Goal: Transaction & Acquisition: Obtain resource

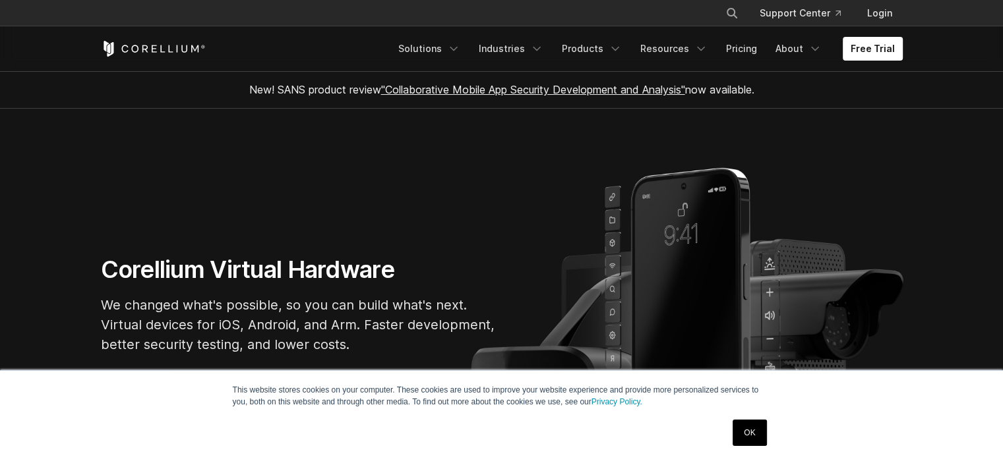
click at [749, 423] on link "OK" at bounding box center [749, 433] width 34 height 26
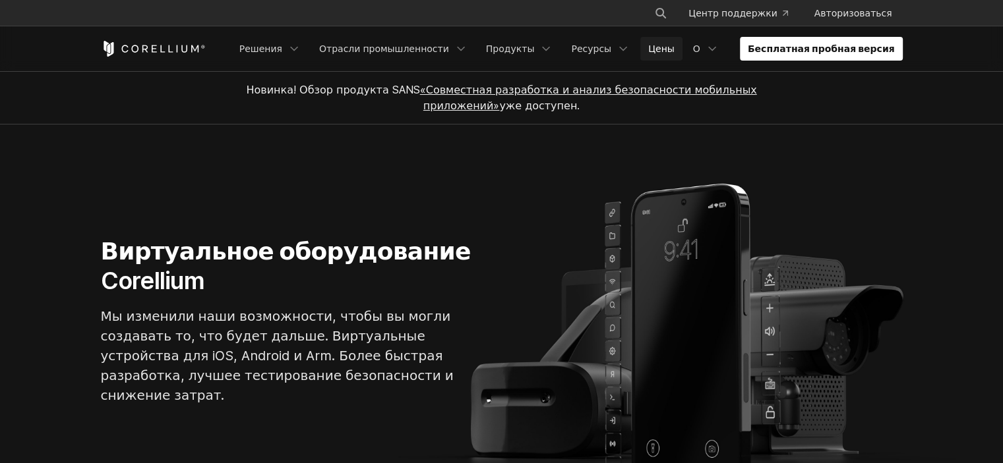
click at [674, 53] on font "Цены" at bounding box center [661, 48] width 26 height 11
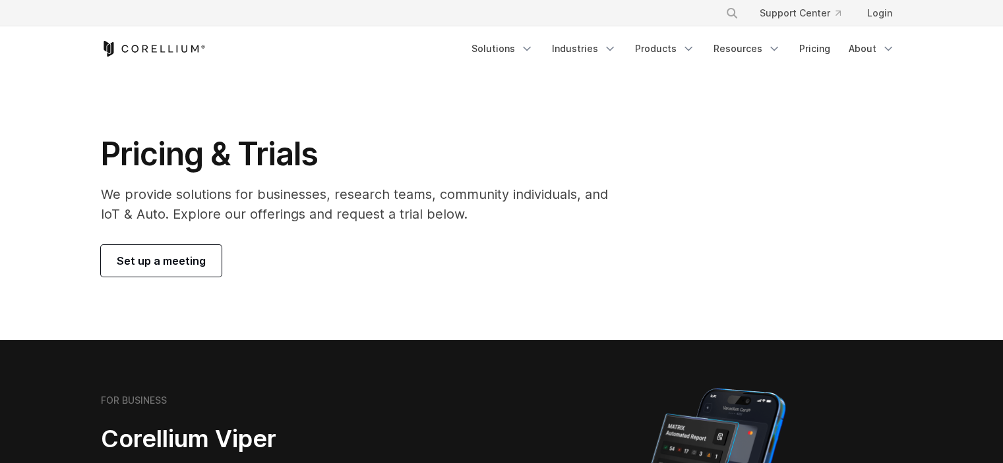
drag, startPoint x: 216, startPoint y: 262, endPoint x: 208, endPoint y: 261, distance: 8.7
click at [216, 262] on link "Set up a meeting" at bounding box center [161, 261] width 121 height 32
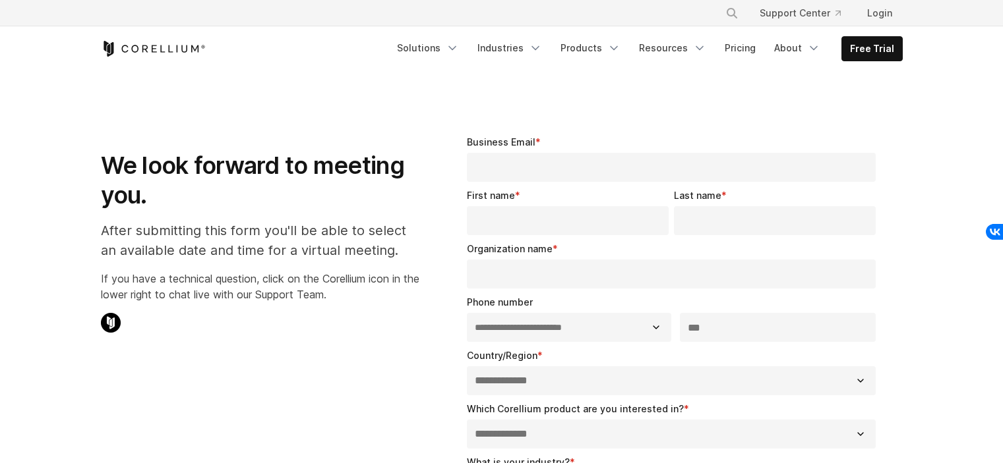
select select "**"
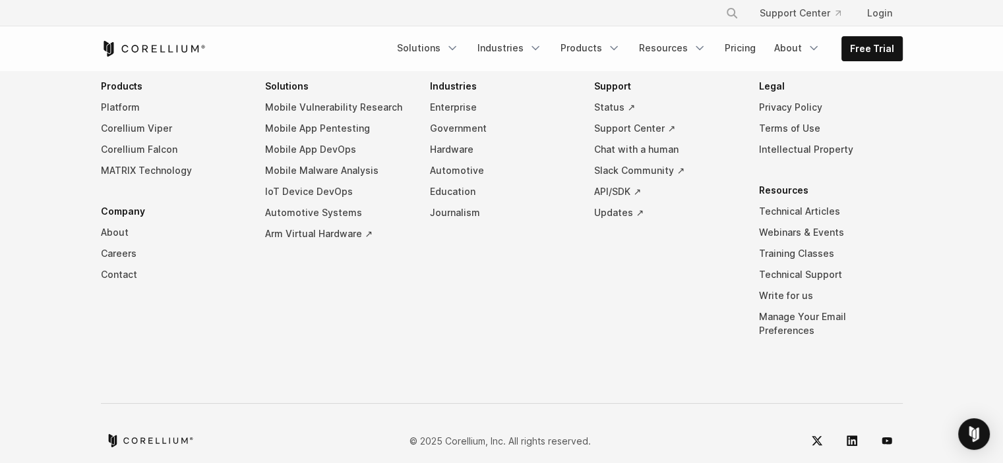
scroll to position [429, 0]
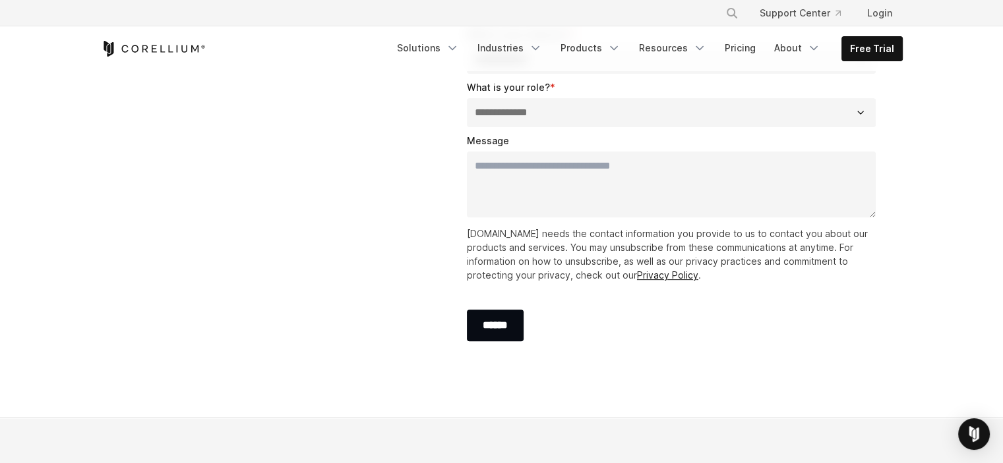
click at [170, 60] on div "Free Trial Solutions" at bounding box center [502, 48] width 802 height 45
click at [167, 52] on icon "Corellium Home" at bounding box center [153, 49] width 105 height 16
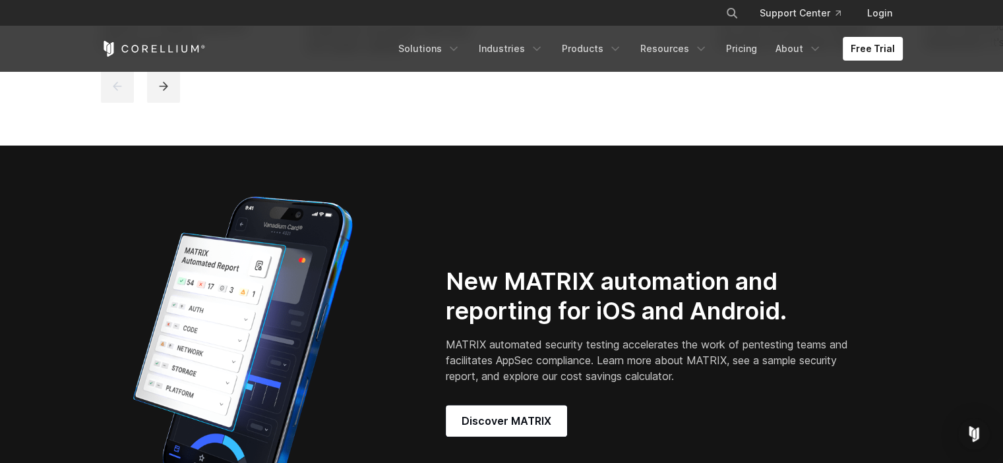
scroll to position [923, 0]
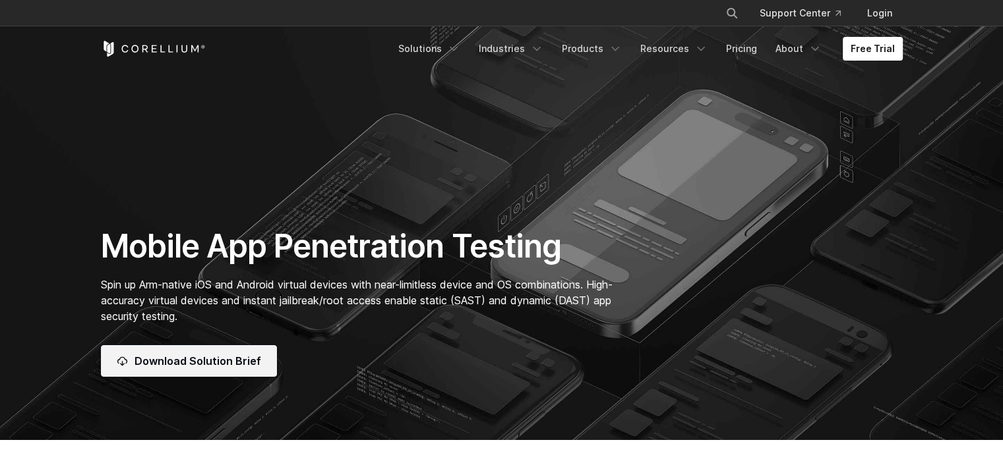
drag, startPoint x: 266, startPoint y: 311, endPoint x: 218, endPoint y: 358, distance: 67.1
click at [218, 358] on span "Download Solution Brief" at bounding box center [197, 361] width 127 height 16
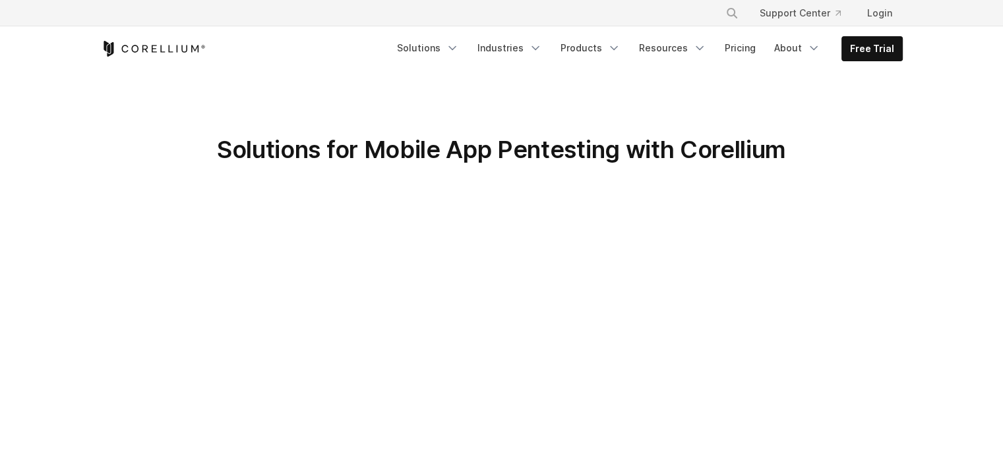
scroll to position [264, 0]
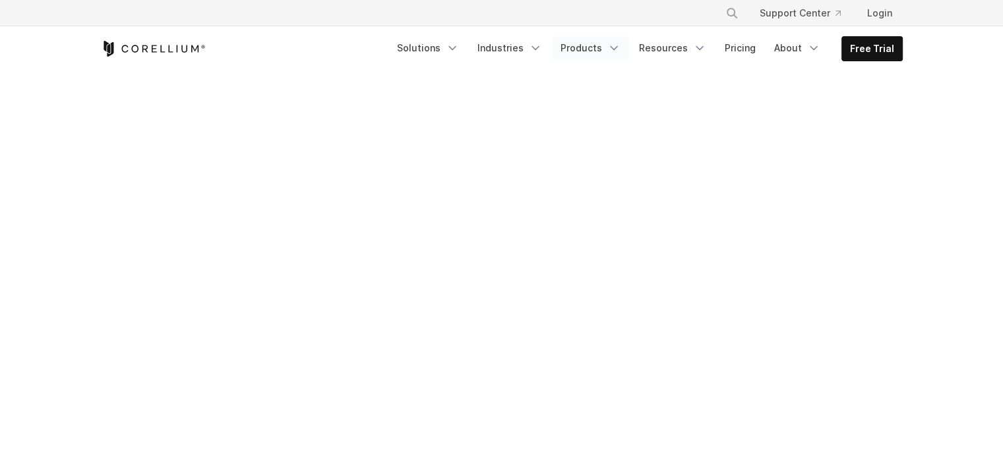
click at [584, 49] on link "Products" at bounding box center [590, 48] width 76 height 24
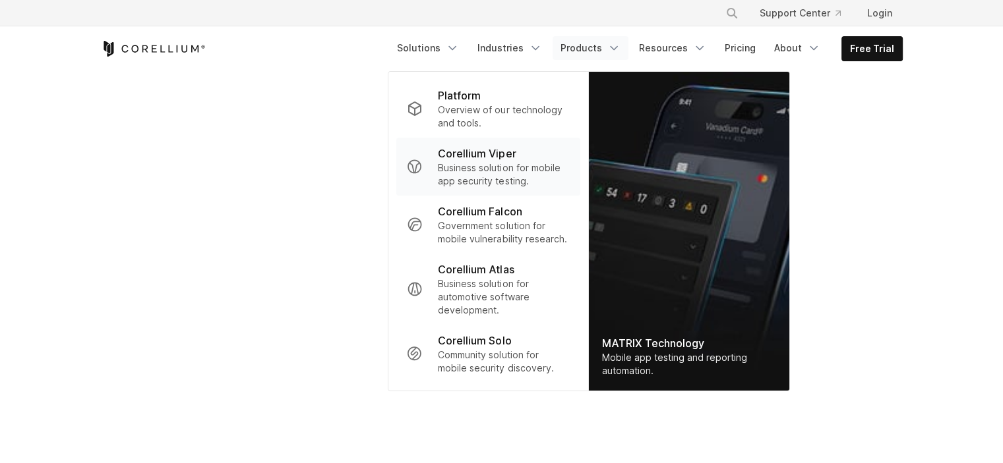
scroll to position [527, 0]
click at [530, 39] on link "Industries" at bounding box center [509, 48] width 80 height 24
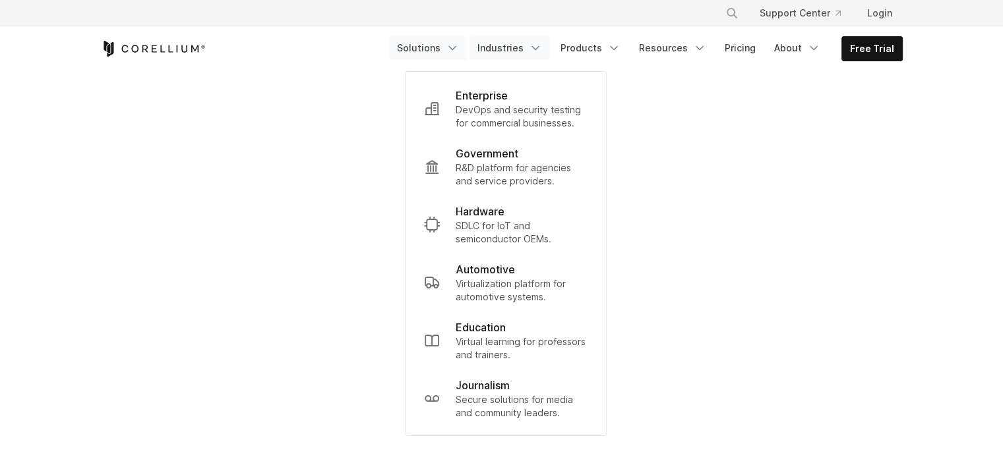
click at [448, 54] on link "Solutions" at bounding box center [428, 48] width 78 height 24
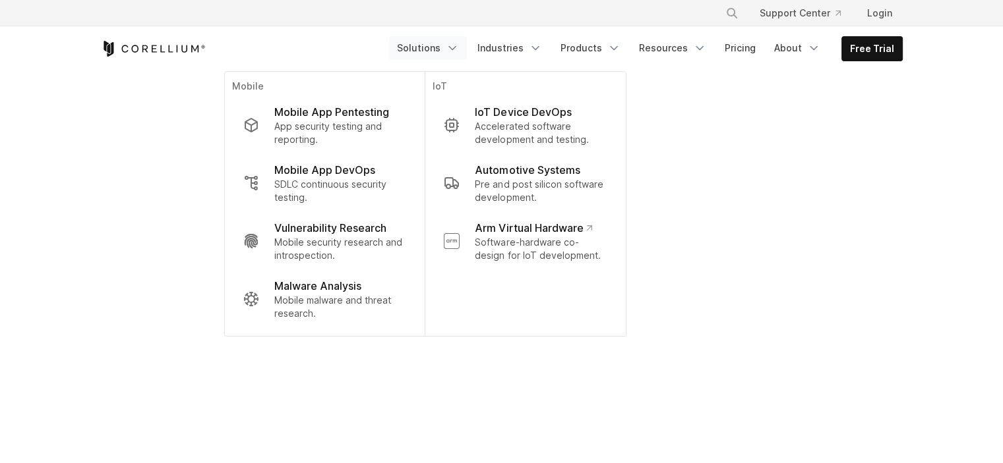
click at [156, 21] on div "× Search our site... Support Center Login" at bounding box center [502, 13] width 802 height 24
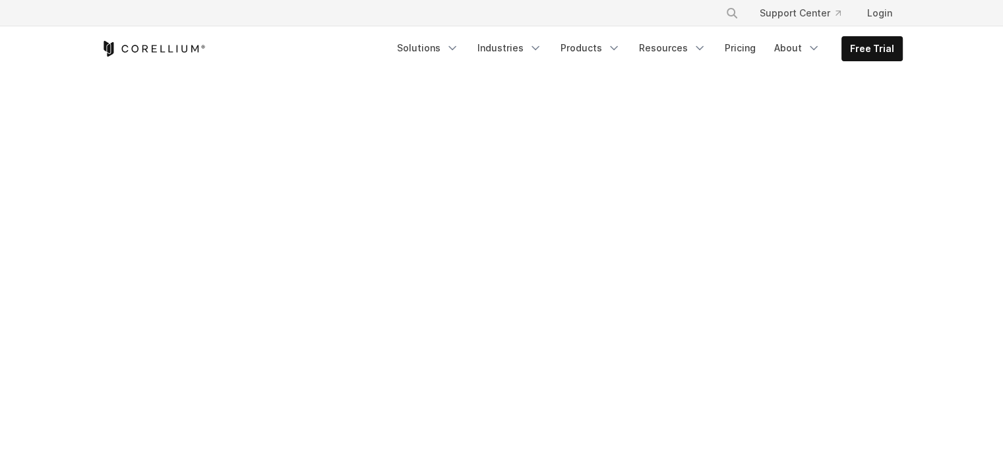
click at [156, 46] on icon "Corellium Home" at bounding box center [153, 49] width 105 height 16
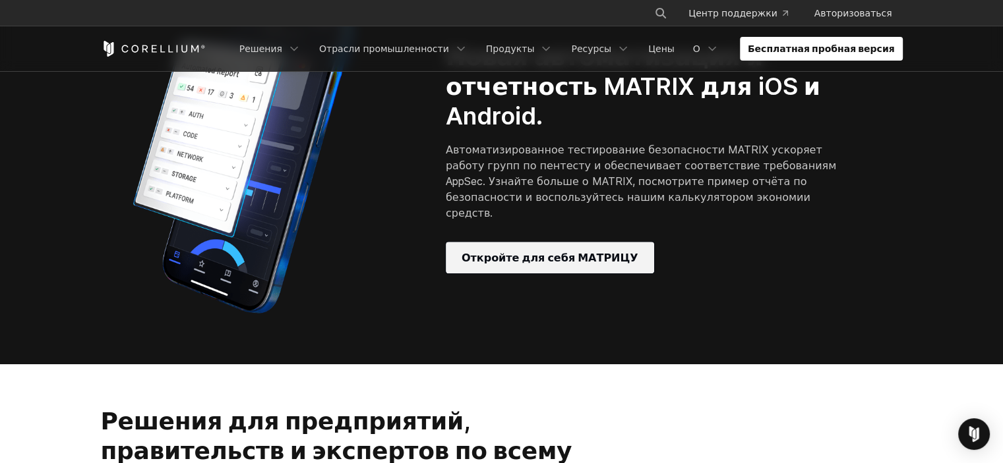
scroll to position [1187, 0]
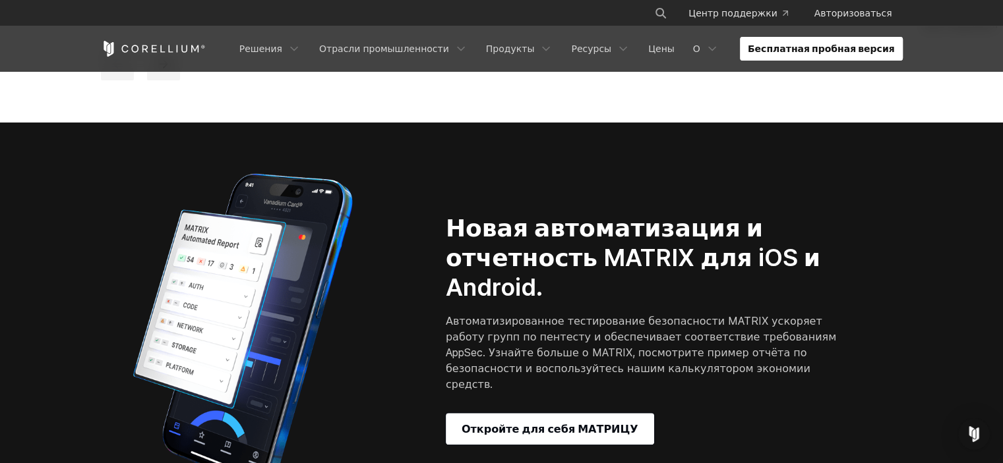
click at [828, 42] on link "Бесплатная пробная версия" at bounding box center [821, 49] width 163 height 24
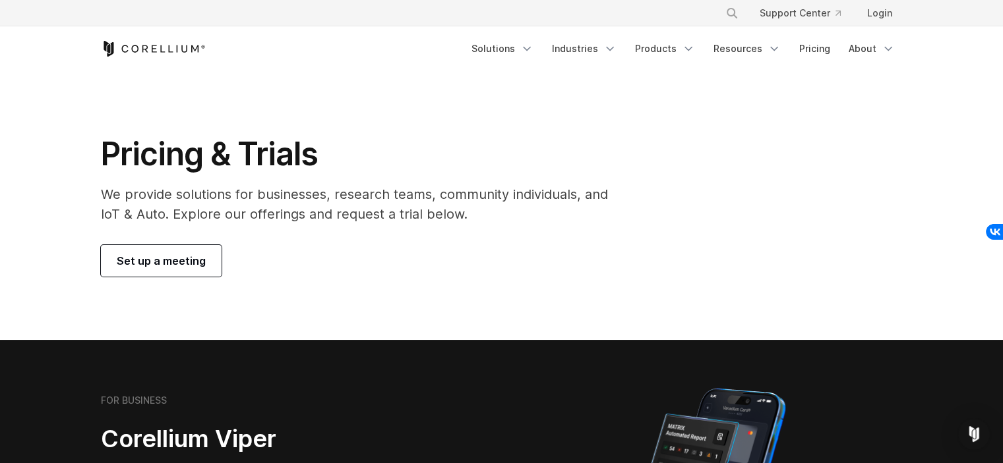
click at [301, 253] on div "Set up a meeting" at bounding box center [363, 261] width 525 height 32
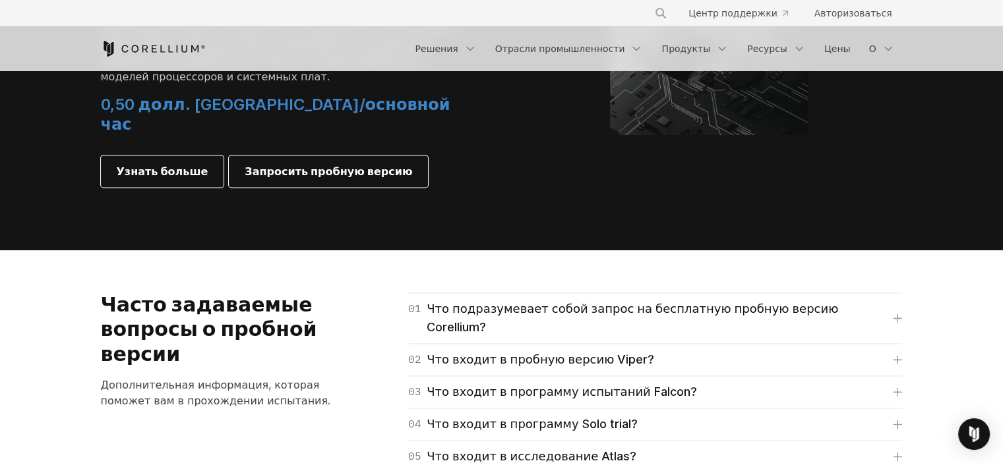
scroll to position [1998, 0]
